Goal: Use online tool/utility: Utilize a website feature to perform a specific function

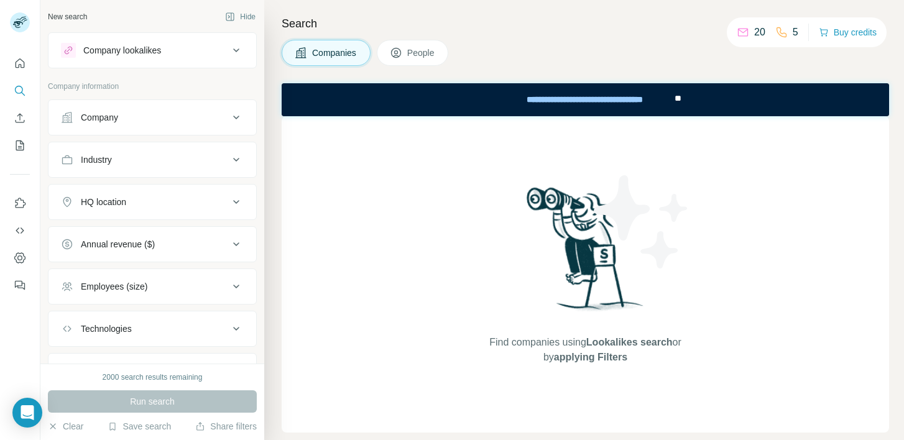
click at [159, 158] on div "Industry" at bounding box center [145, 160] width 168 height 12
click at [141, 282] on div "Annual revenue ($)" at bounding box center [118, 281] width 74 height 12
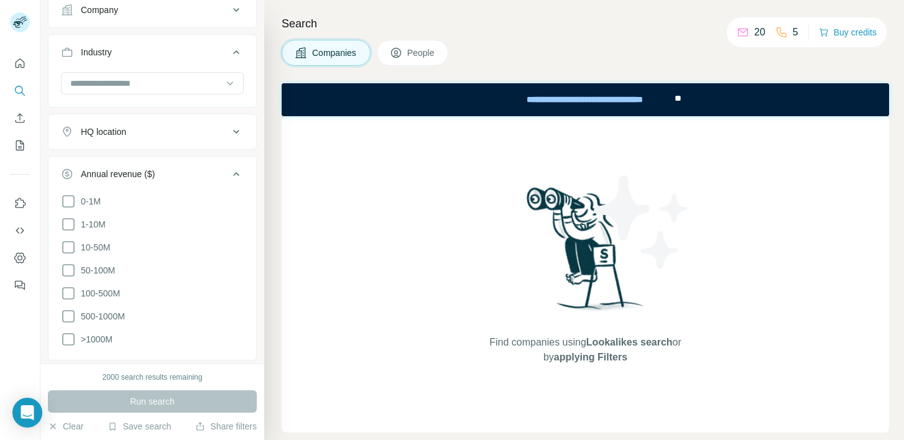
scroll to position [111, 0]
click at [107, 310] on span "500-1000M" at bounding box center [100, 313] width 49 height 12
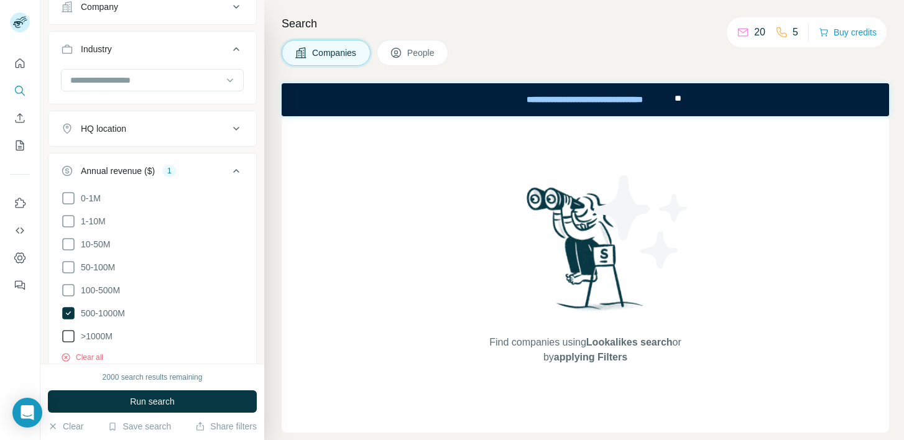
click at [103, 330] on span ">1000M" at bounding box center [94, 336] width 37 height 12
click at [151, 78] on input at bounding box center [146, 80] width 154 height 14
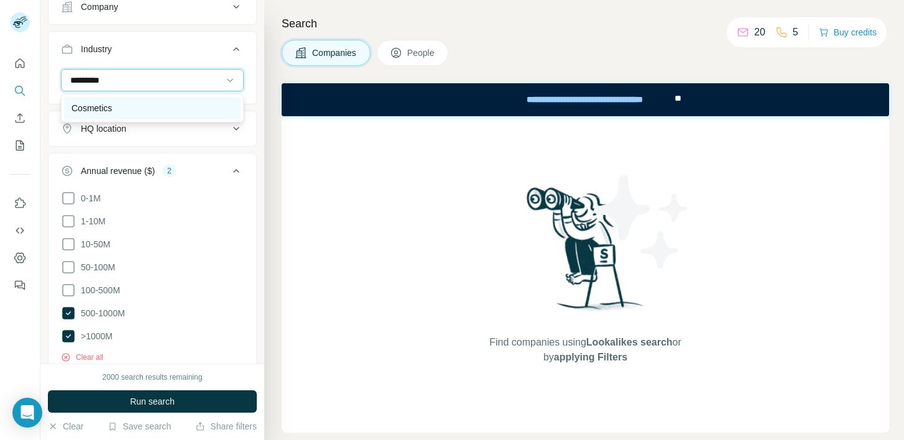
type input "*********"
click at [150, 106] on div "Cosmetics" at bounding box center [153, 108] width 162 height 12
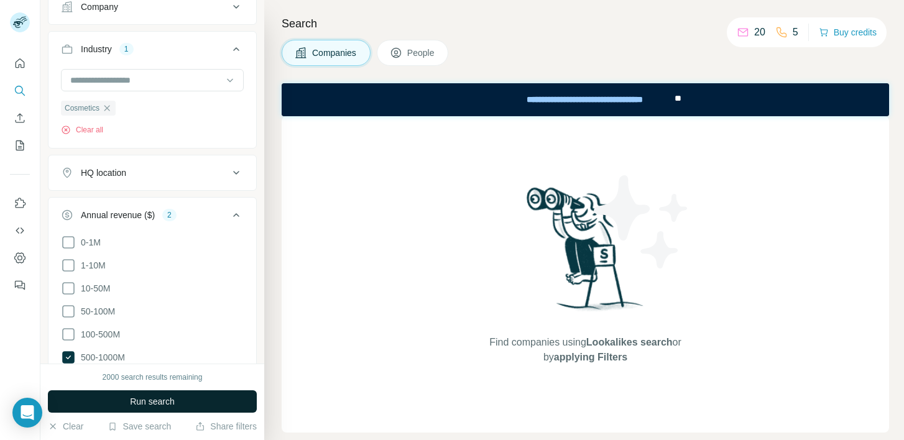
click at [160, 403] on span "Run search" at bounding box center [152, 402] width 45 height 12
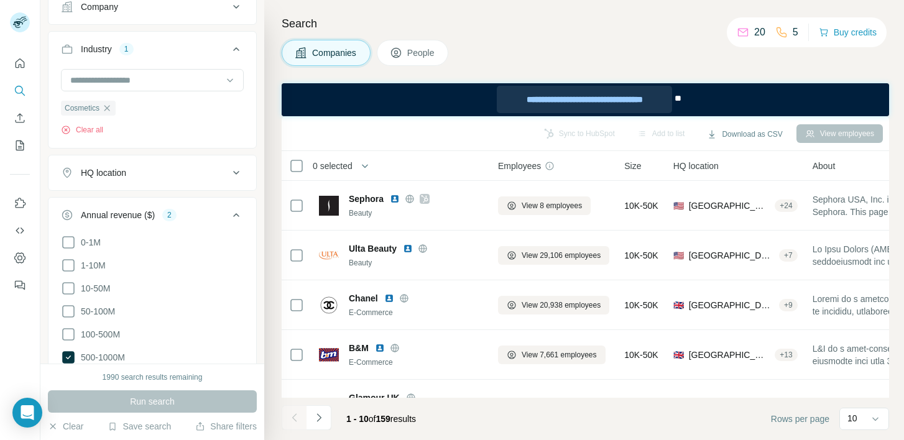
scroll to position [111, 0]
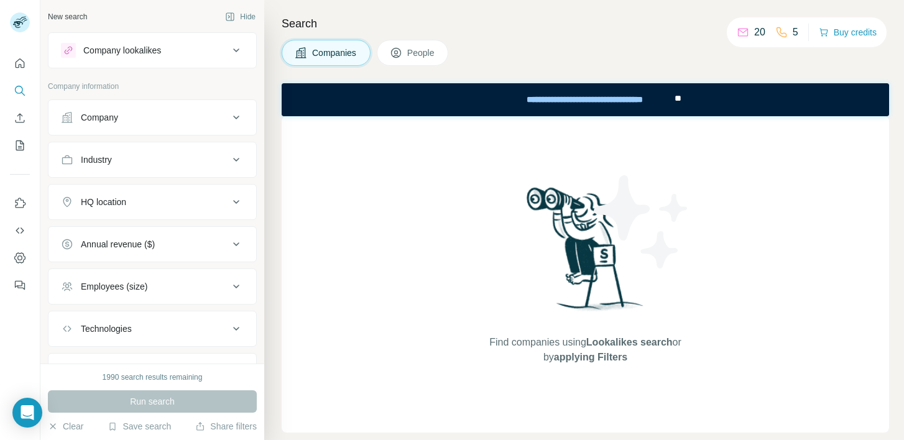
click at [191, 121] on div "Company" at bounding box center [145, 117] width 168 height 12
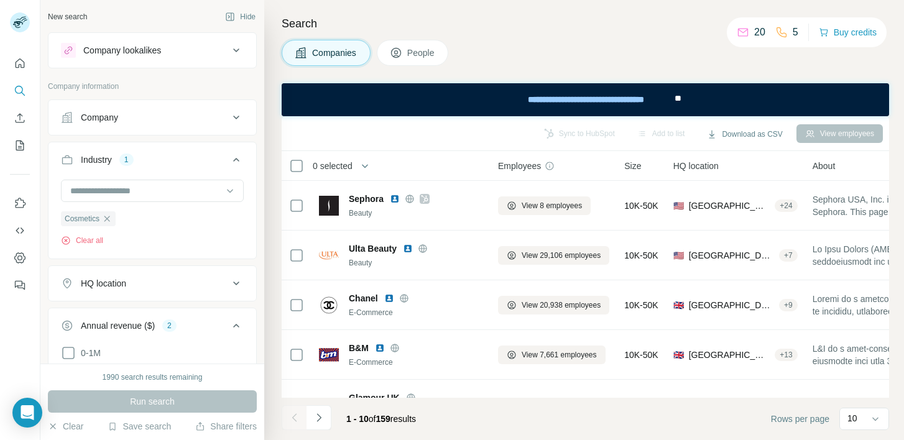
scroll to position [111, 0]
